Goal: Information Seeking & Learning: Find specific page/section

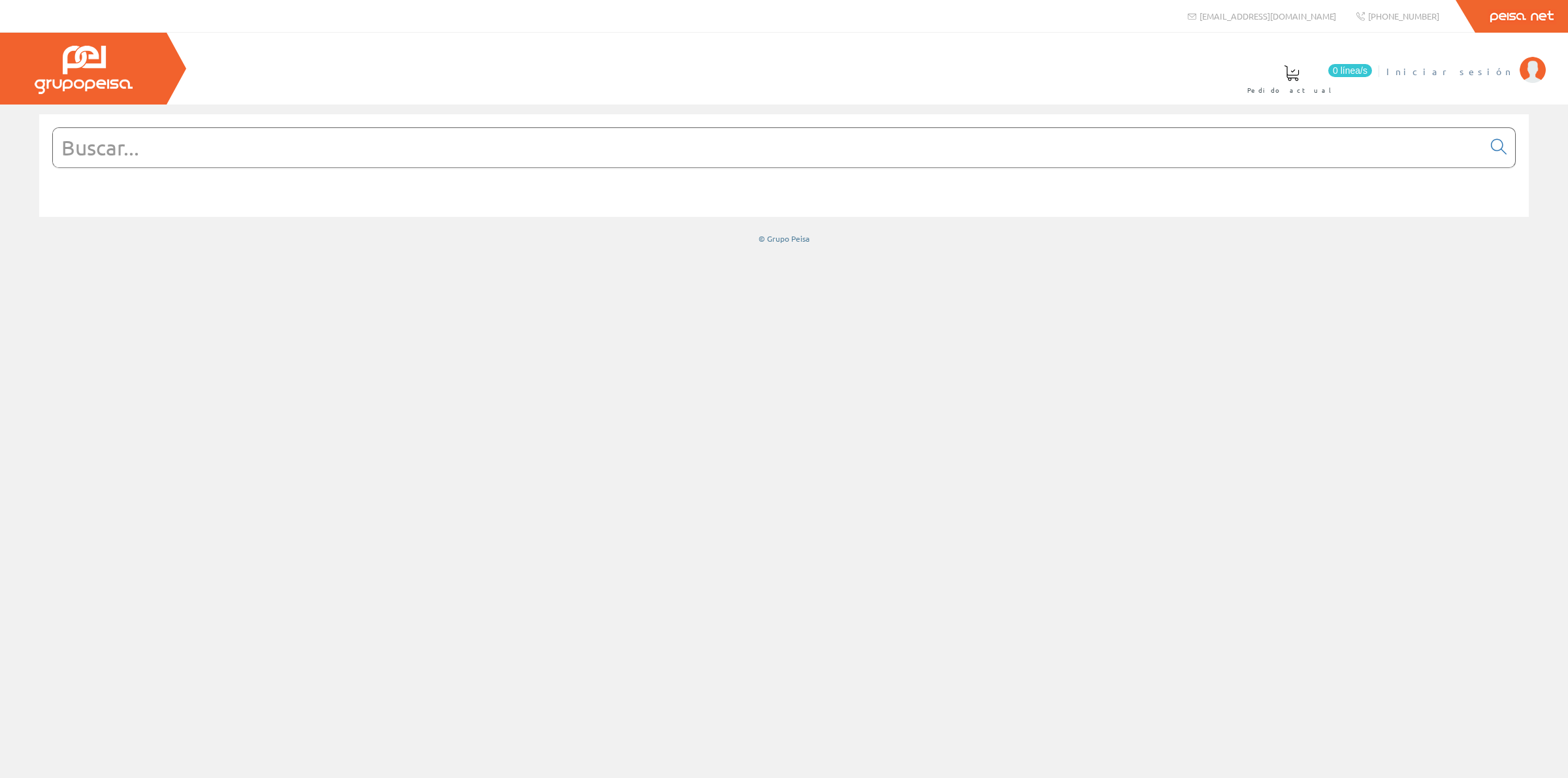
click at [1500, 69] on span "Iniciar sesión" at bounding box center [1448, 71] width 127 height 13
click at [412, 149] on input "text" at bounding box center [768, 147] width 1430 height 39
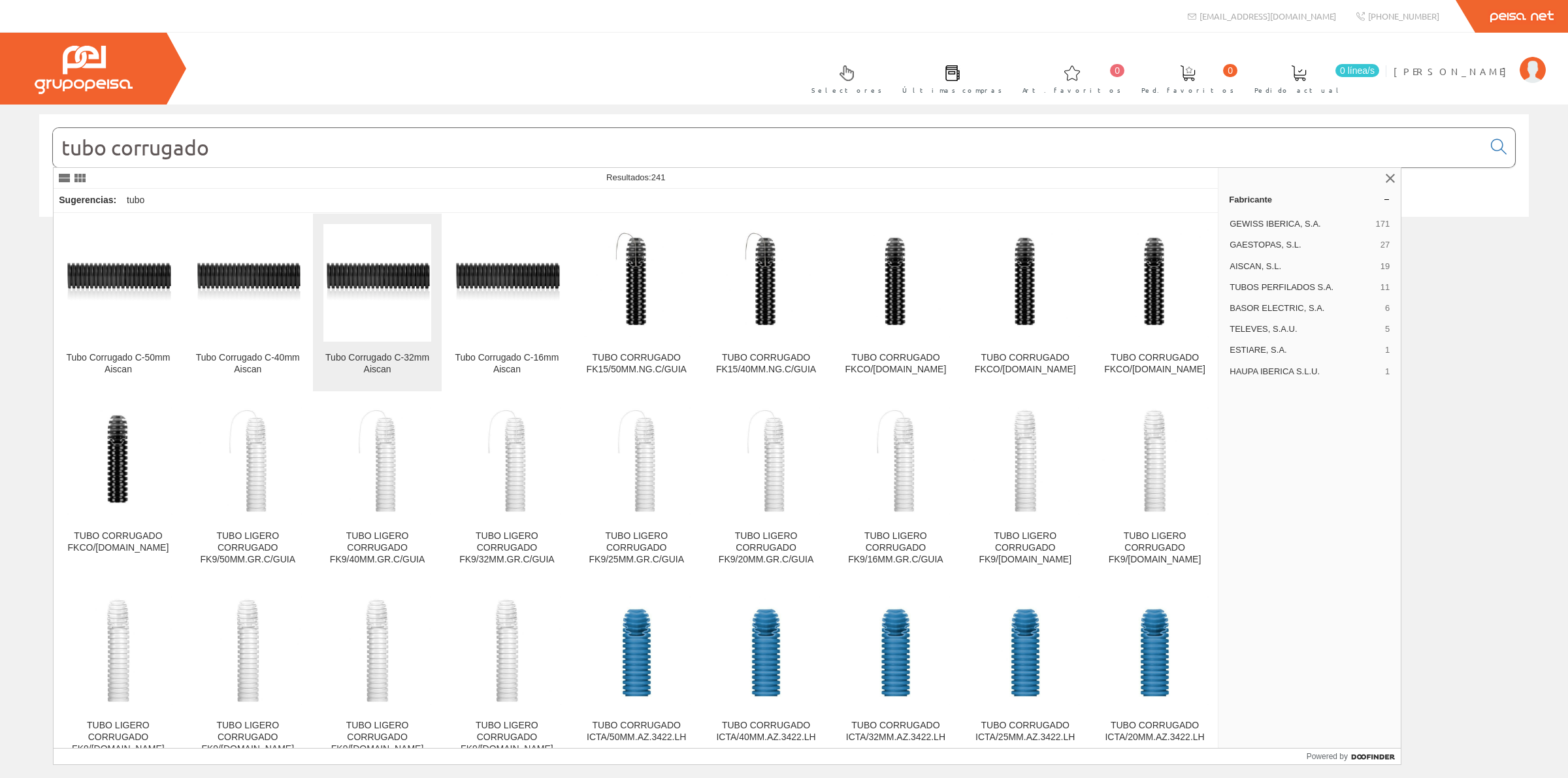
type input "tubo corrugado"
click at [384, 294] on img at bounding box center [378, 283] width 108 height 56
click at [373, 295] on img at bounding box center [378, 283] width 108 height 56
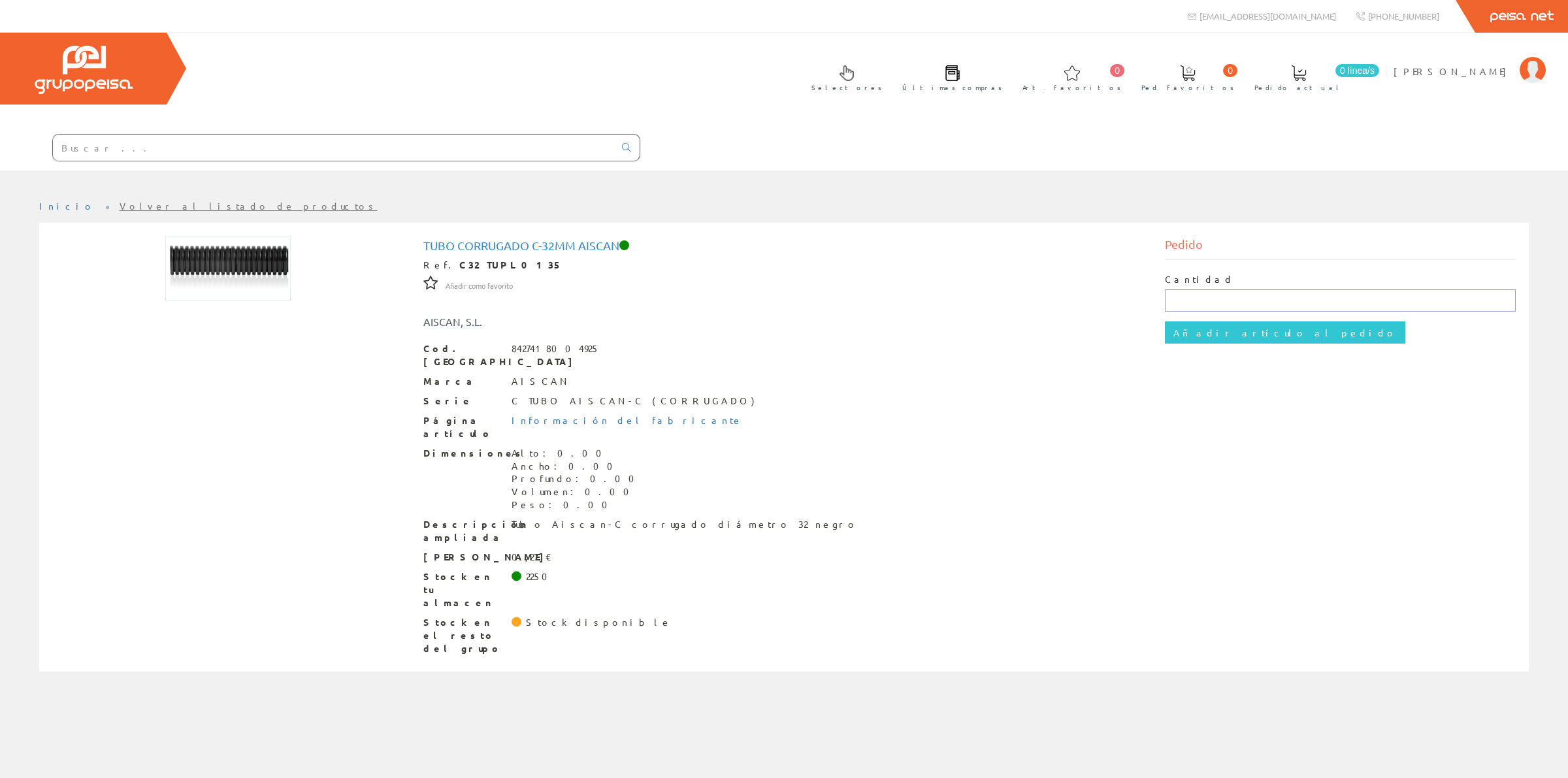
click at [1255, 290] on input "text" at bounding box center [1340, 300] width 352 height 22
drag, startPoint x: 997, startPoint y: 334, endPoint x: 969, endPoint y: 337, distance: 28.2
click at [999, 414] on div "Página artículo Información del fabricante" at bounding box center [784, 427] width 722 height 26
click at [1306, 74] on span at bounding box center [1298, 73] width 16 height 16
click at [1306, 76] on span at bounding box center [1298, 73] width 16 height 16
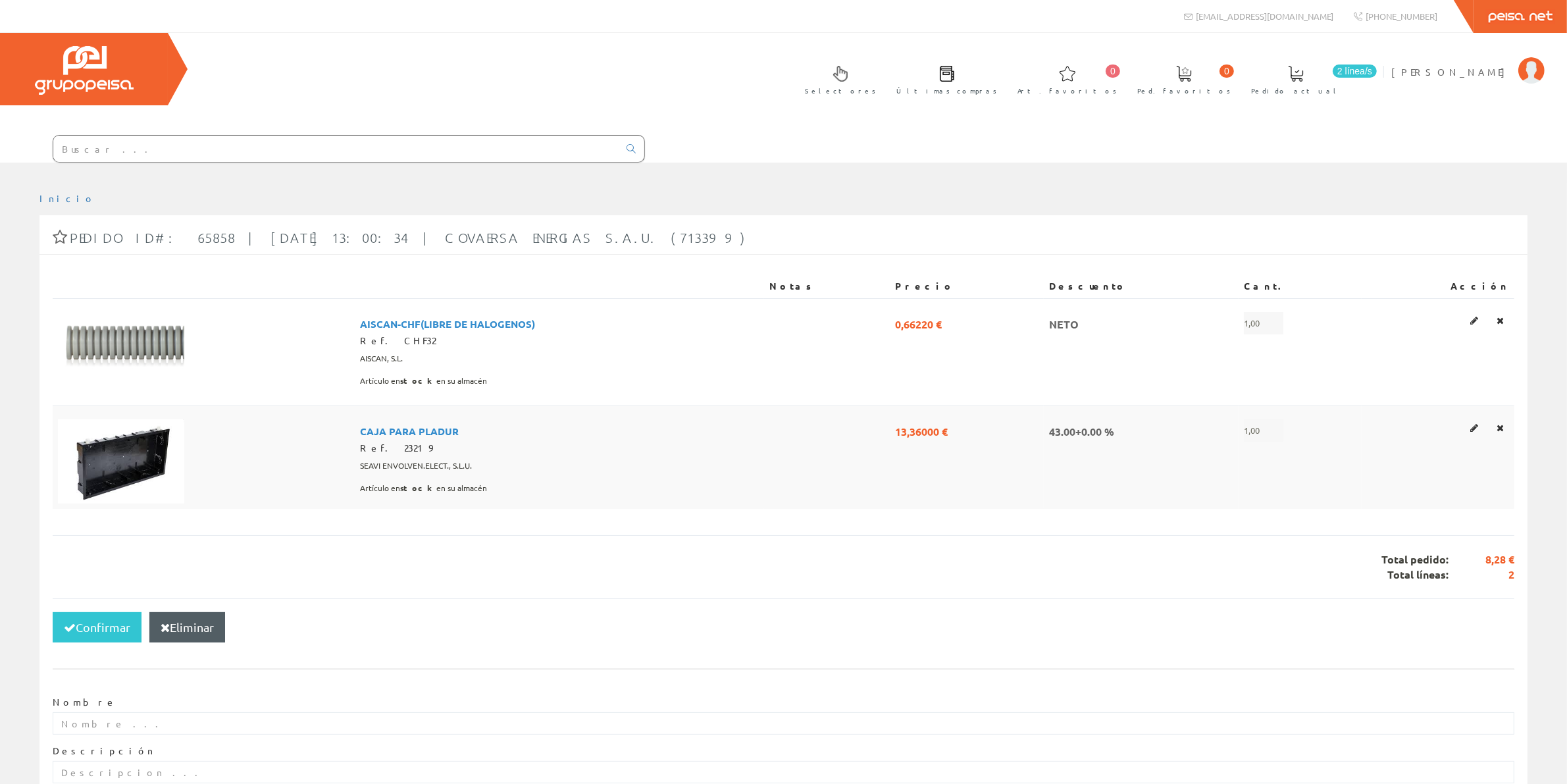
click at [122, 419] on img at bounding box center [121, 461] width 127 height 84
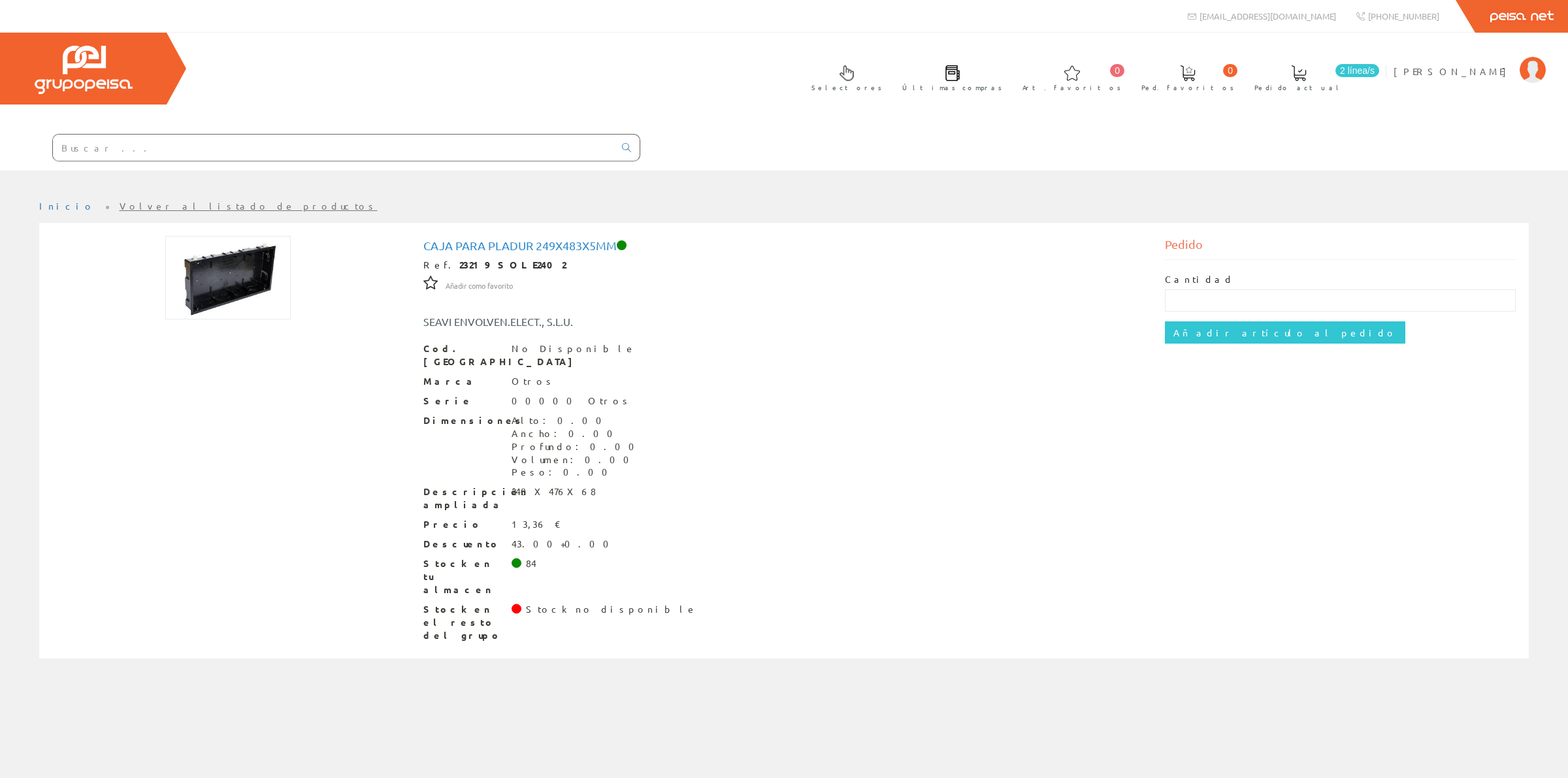
click at [149, 200] on link "Volver al listado de productos" at bounding box center [249, 205] width 258 height 11
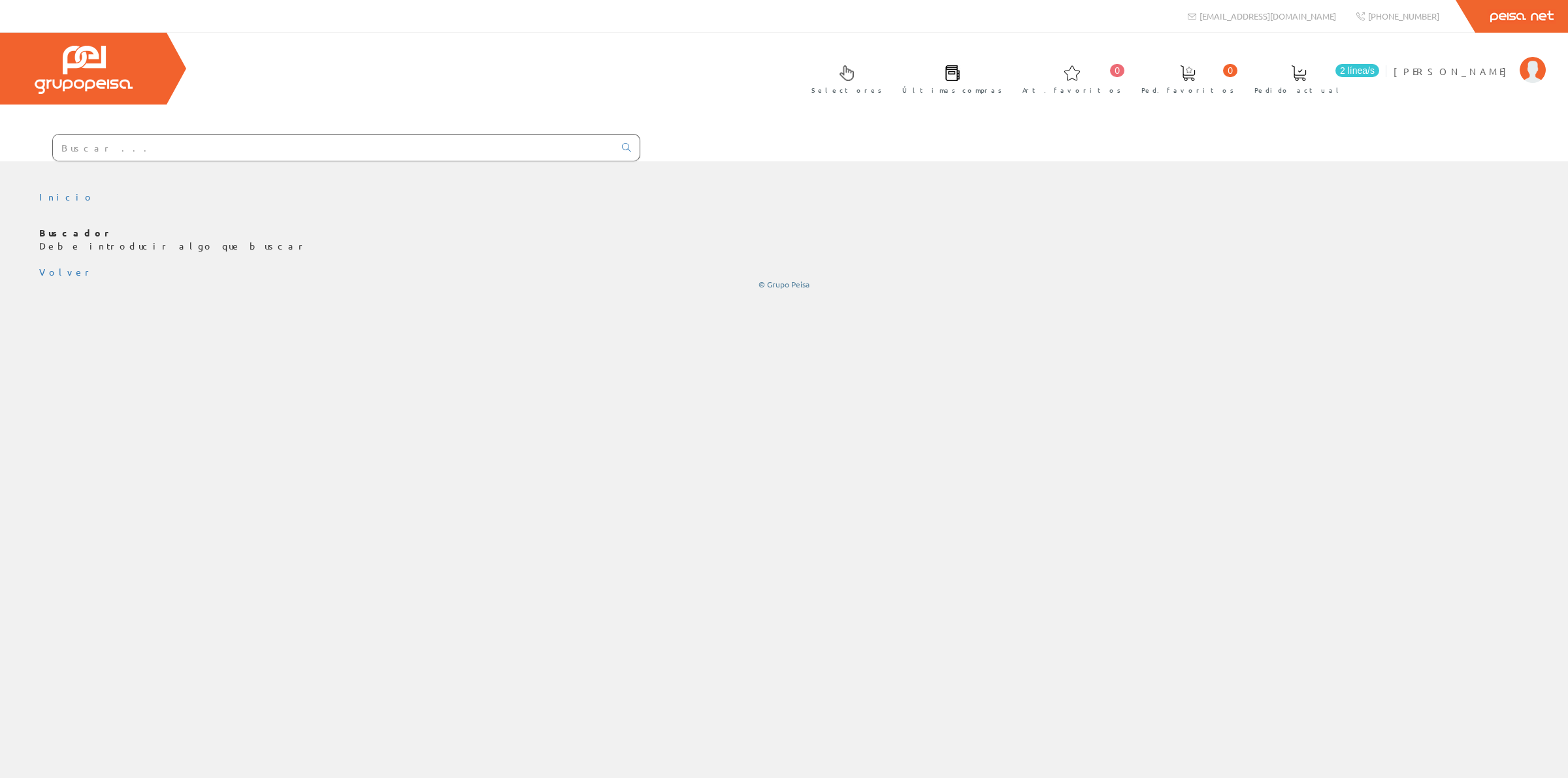
click at [465, 134] on input "text" at bounding box center [333, 147] width 561 height 26
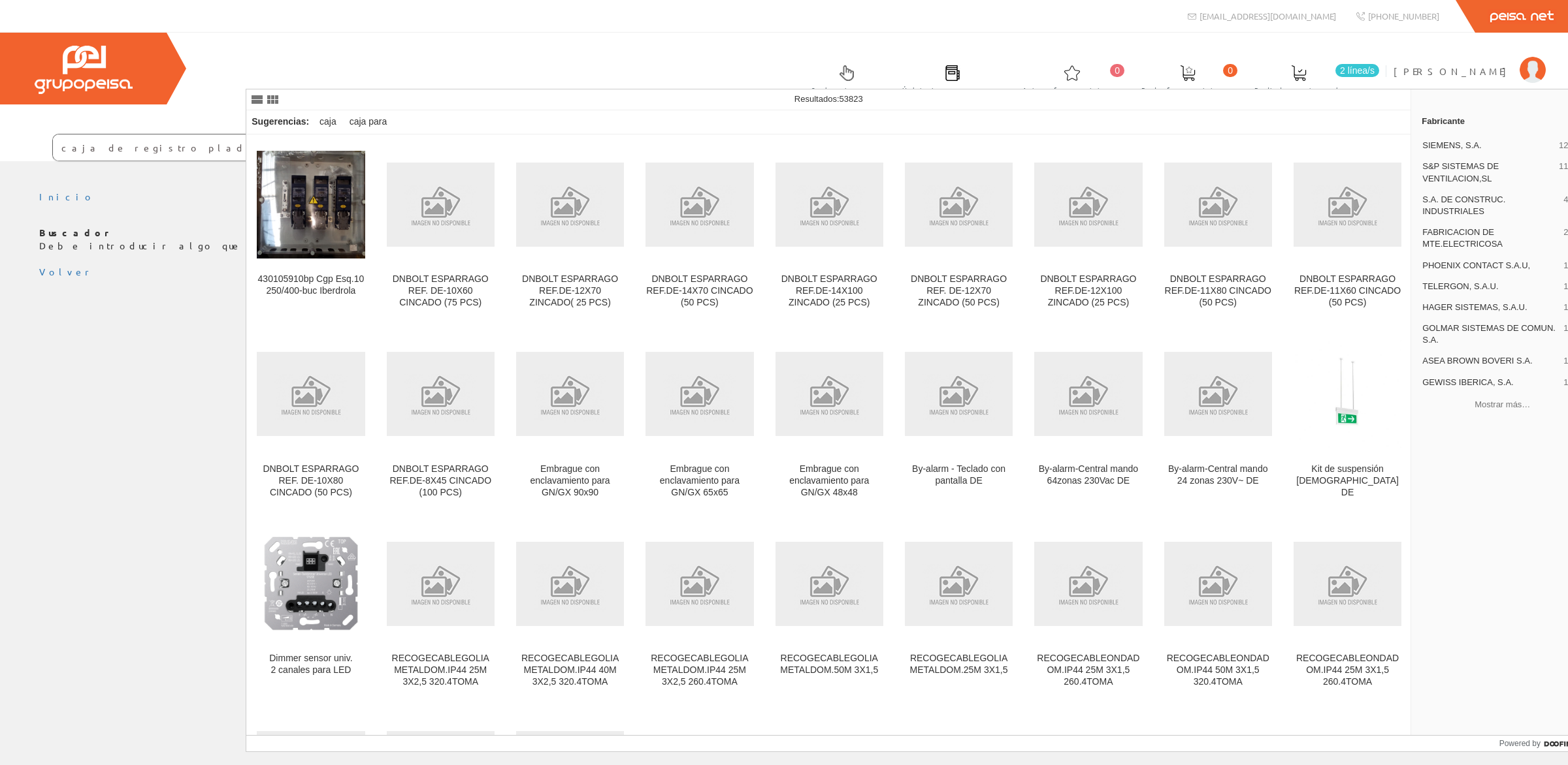
type input "caja de registro pladur"
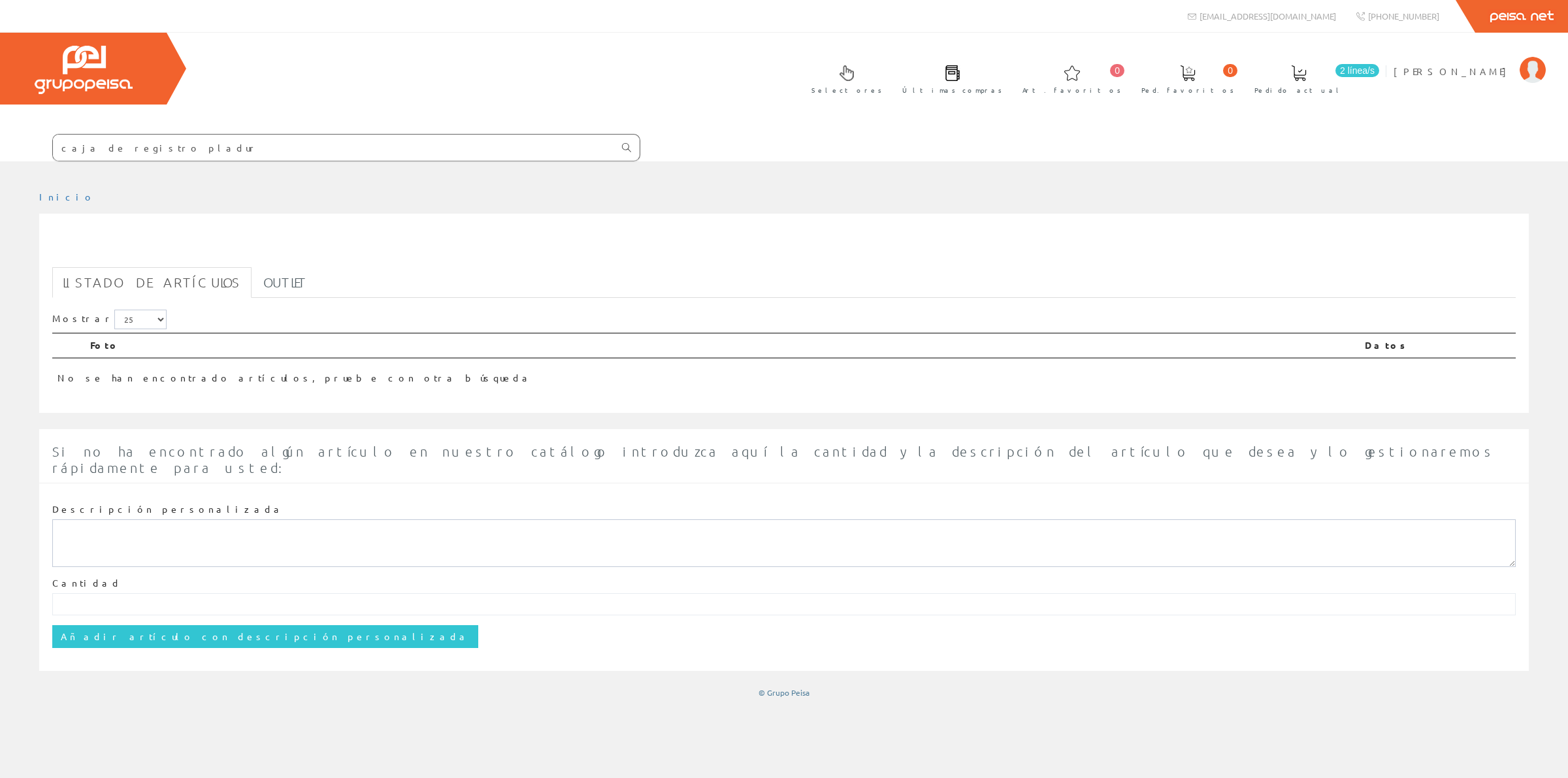
click at [640, 136] on link at bounding box center [627, 147] width 26 height 22
click at [354, 134] on input "caja de registro pladur" at bounding box center [333, 147] width 561 height 26
drag, startPoint x: 373, startPoint y: 73, endPoint x: 321, endPoint y: 75, distance: 52.0
click at [321, 134] on input "caja de registro pladur" at bounding box center [333, 147] width 561 height 26
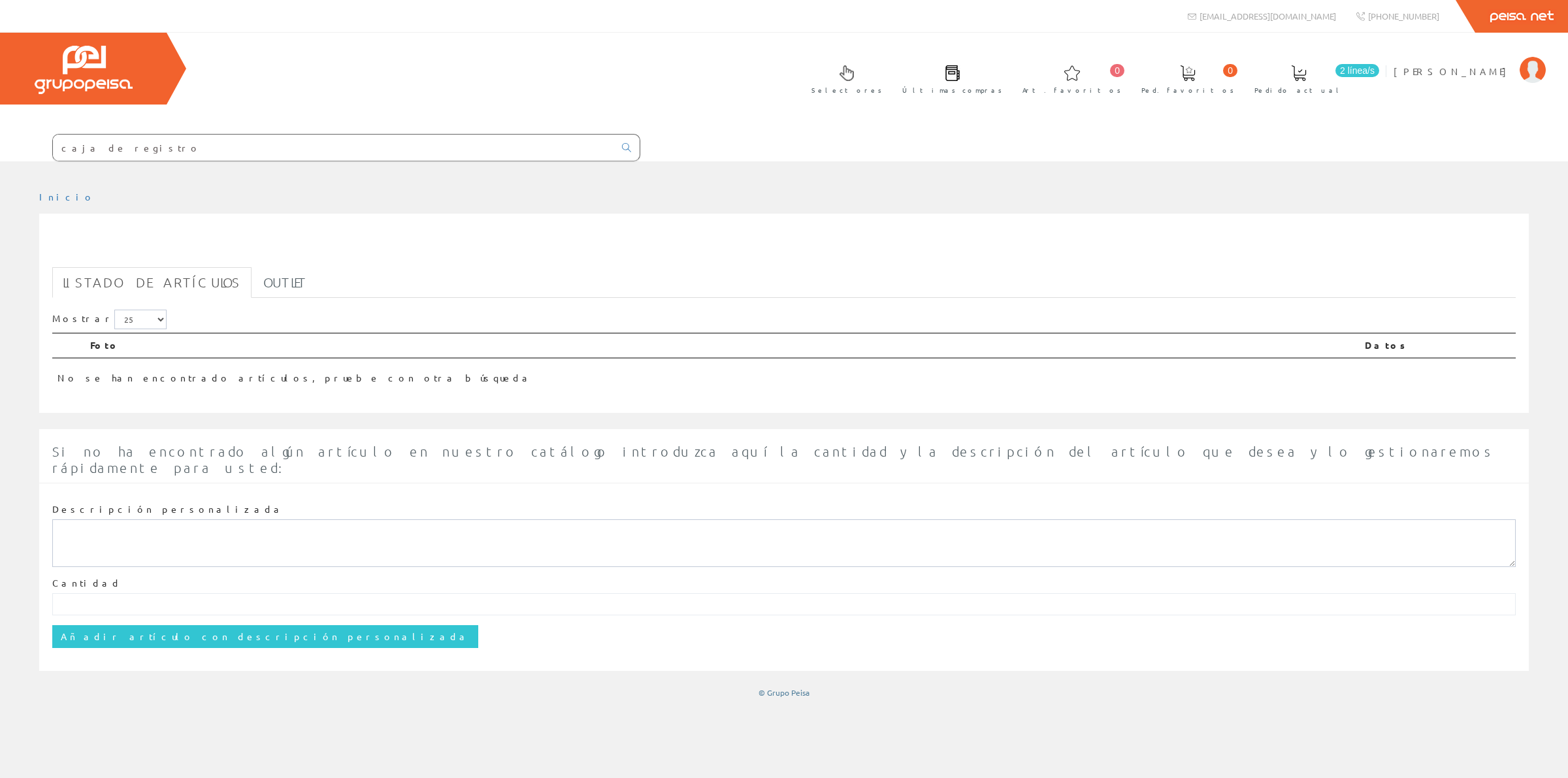
type input "caja de registro"
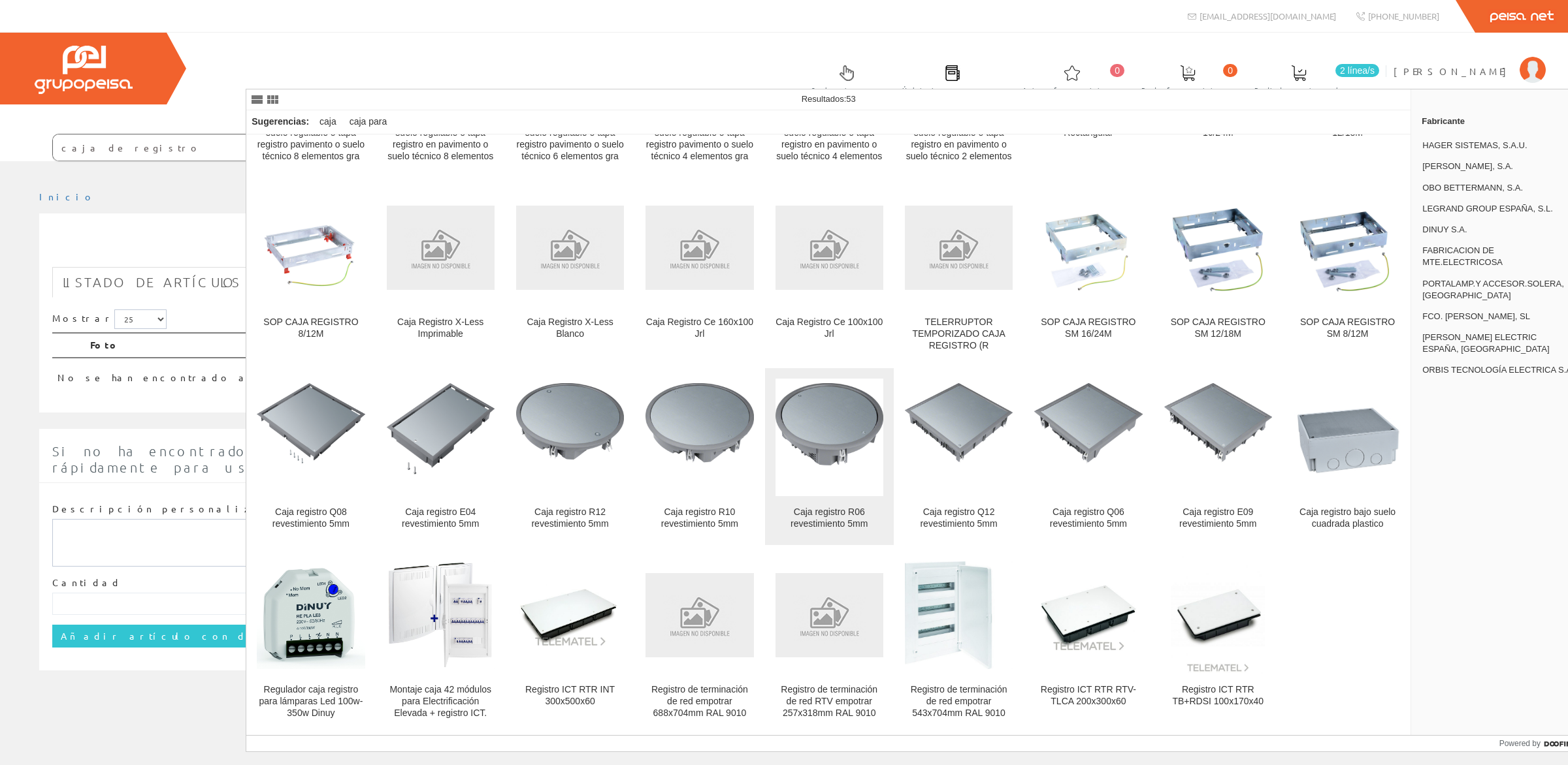
scroll to position [609, 0]
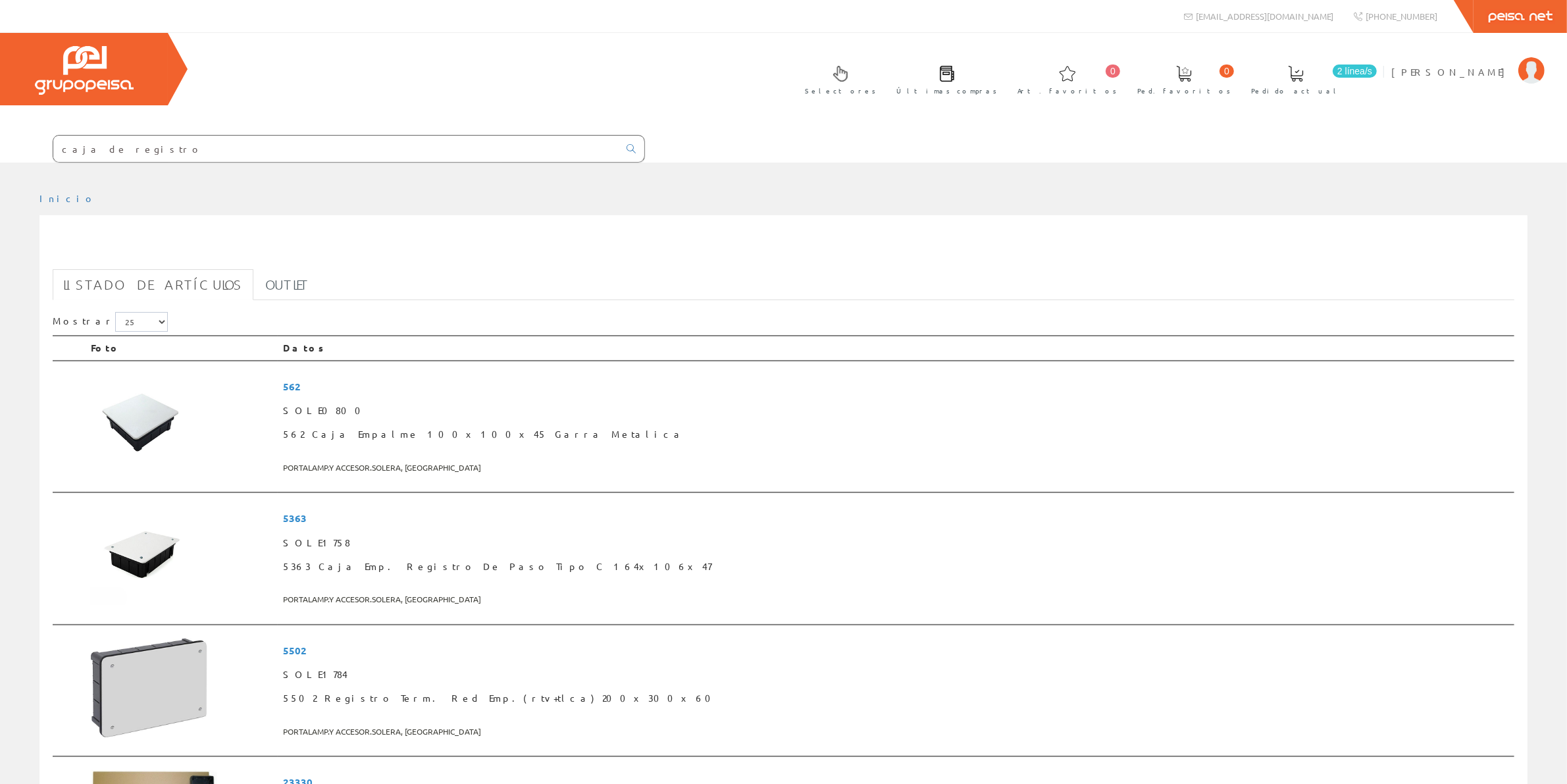
drag, startPoint x: 324, startPoint y: 81, endPoint x: 276, endPoint y: 81, distance: 48.0
click at [276, 135] on input "caja de registro" at bounding box center [336, 149] width 565 height 26
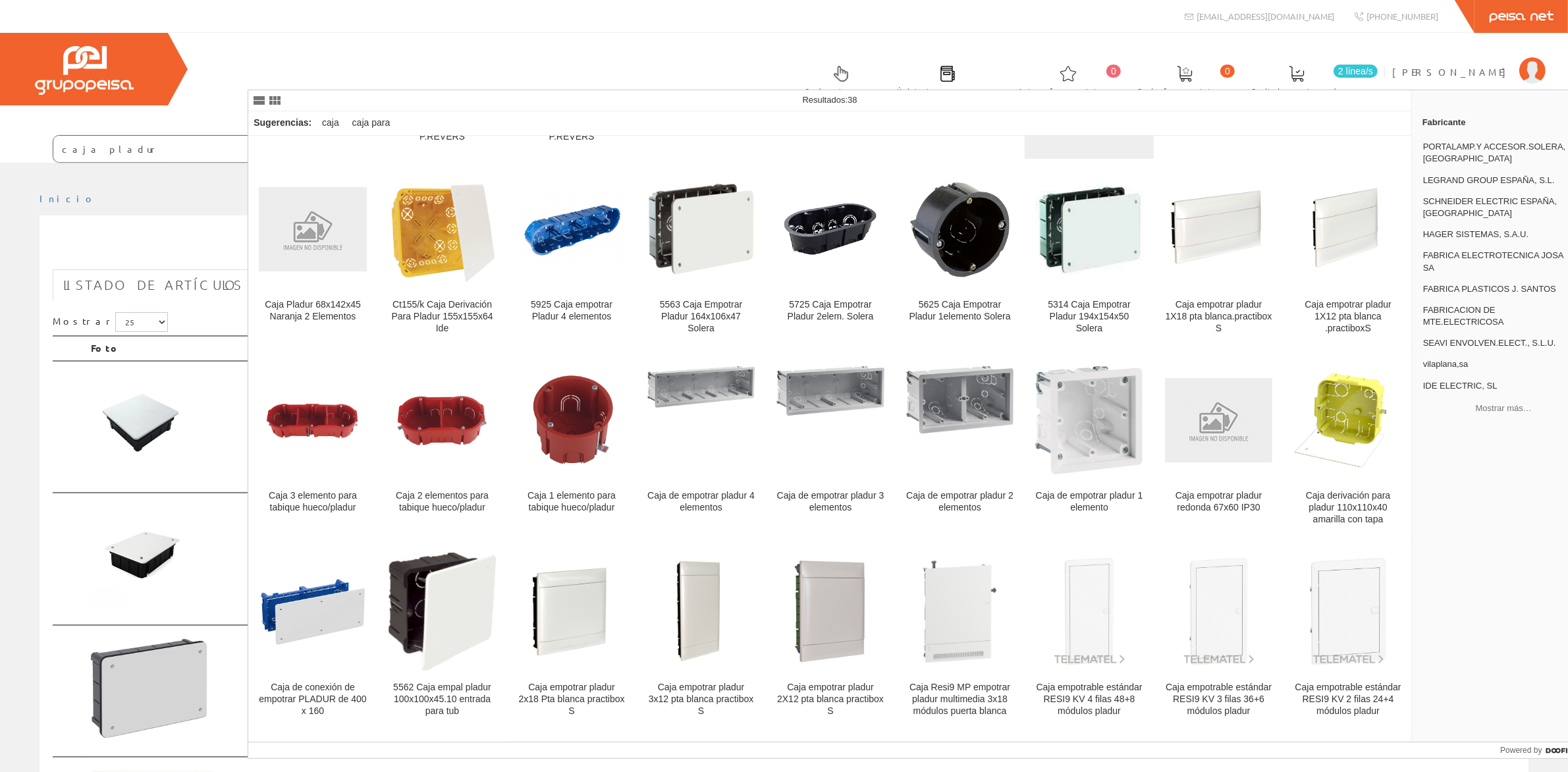
scroll to position [33, 0]
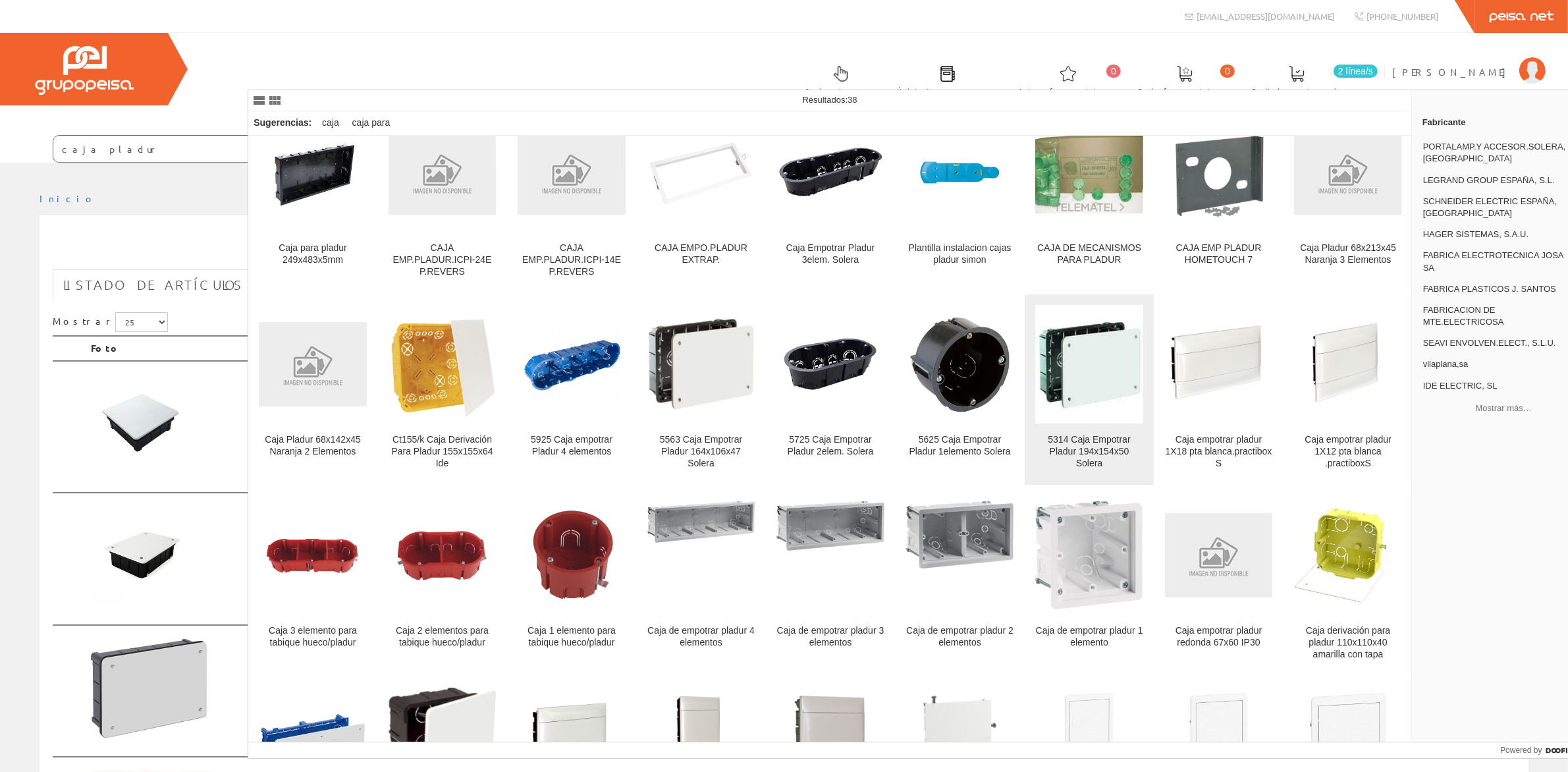
type input "caja pladur"
click at [1078, 315] on figure at bounding box center [1089, 364] width 108 height 119
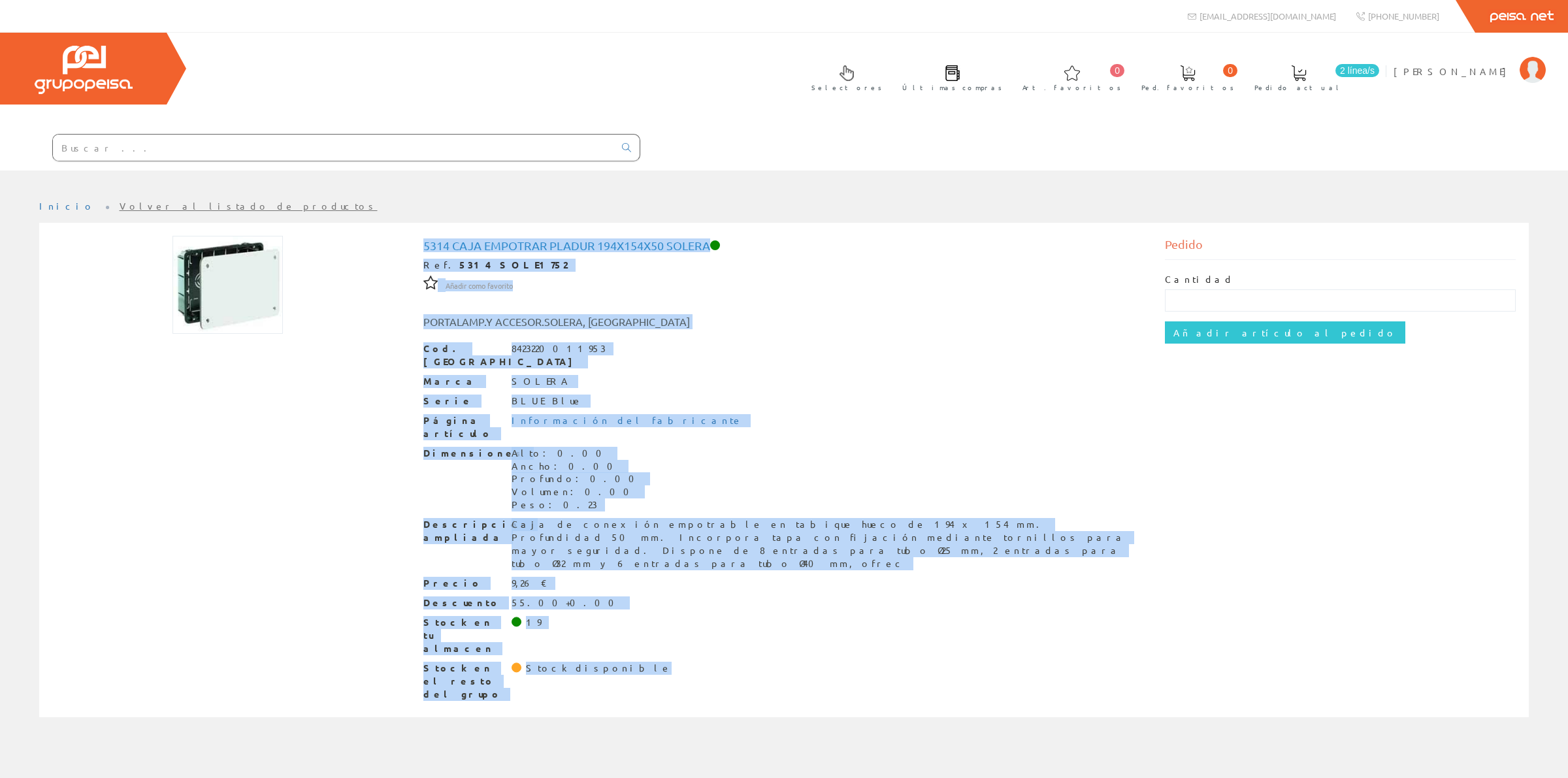
drag, startPoint x: 605, startPoint y: 537, endPoint x: 419, endPoint y: 177, distance: 405.2
click at [419, 235] on div "5314 Caja Empotrar Pladur 194x154x50 Solera Ref. 5314 SOLE1752 Añadir como favo…" at bounding box center [784, 471] width 742 height 471
